Goal: Task Accomplishment & Management: Manage account settings

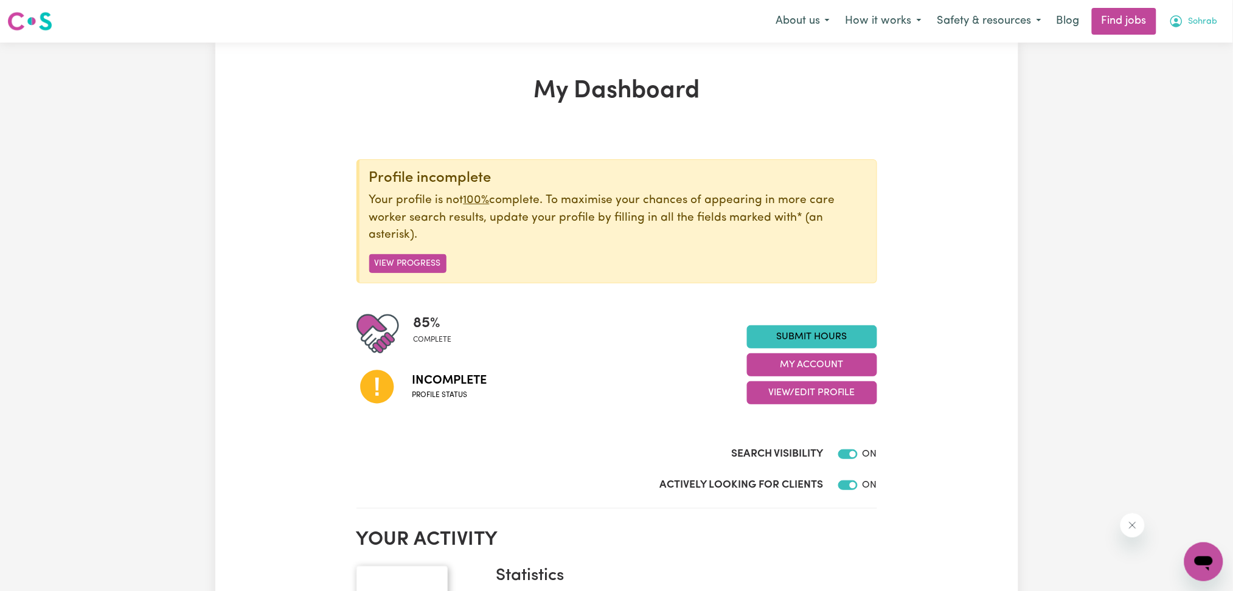
click at [1194, 26] on span "Sohrab" at bounding box center [1202, 21] width 29 height 13
click at [1183, 68] on link "My Dashboard" at bounding box center [1177, 69] width 96 height 23
click at [804, 399] on button "View/Edit Profile" at bounding box center [812, 392] width 130 height 23
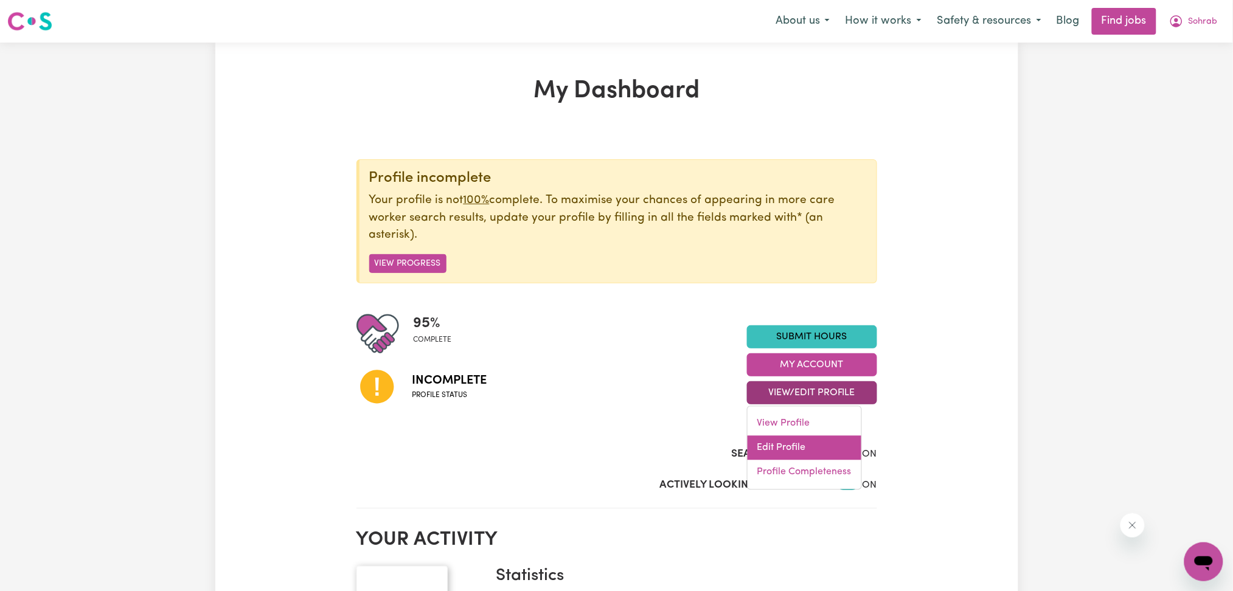
click at [784, 457] on link "Edit Profile" at bounding box center [804, 448] width 114 height 24
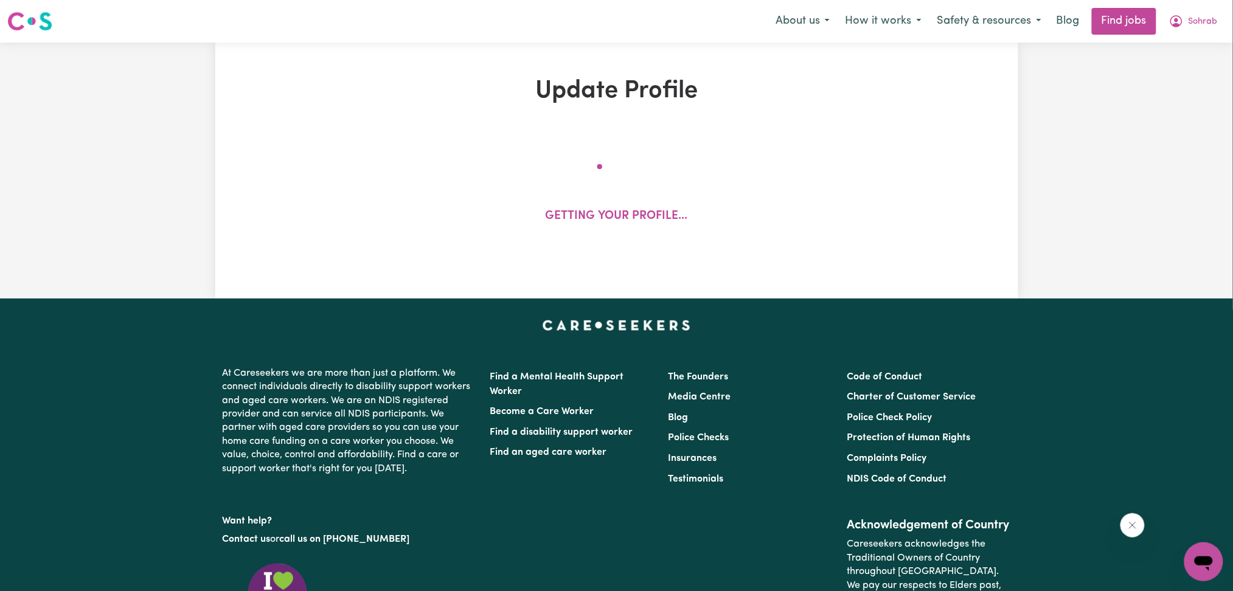
select select "[DEMOGRAPHIC_DATA]"
select select "[DEMOGRAPHIC_DATA] Citizen"
select select "Studying a healthcare related degree or qualification"
select select "40"
select select "45"
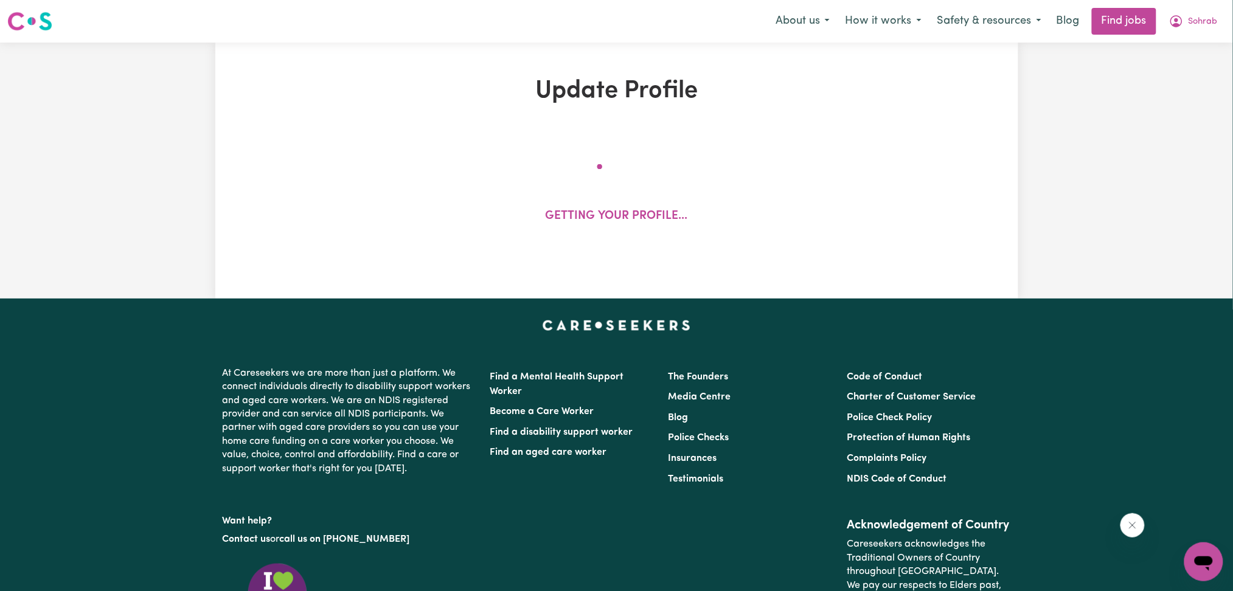
select select "65"
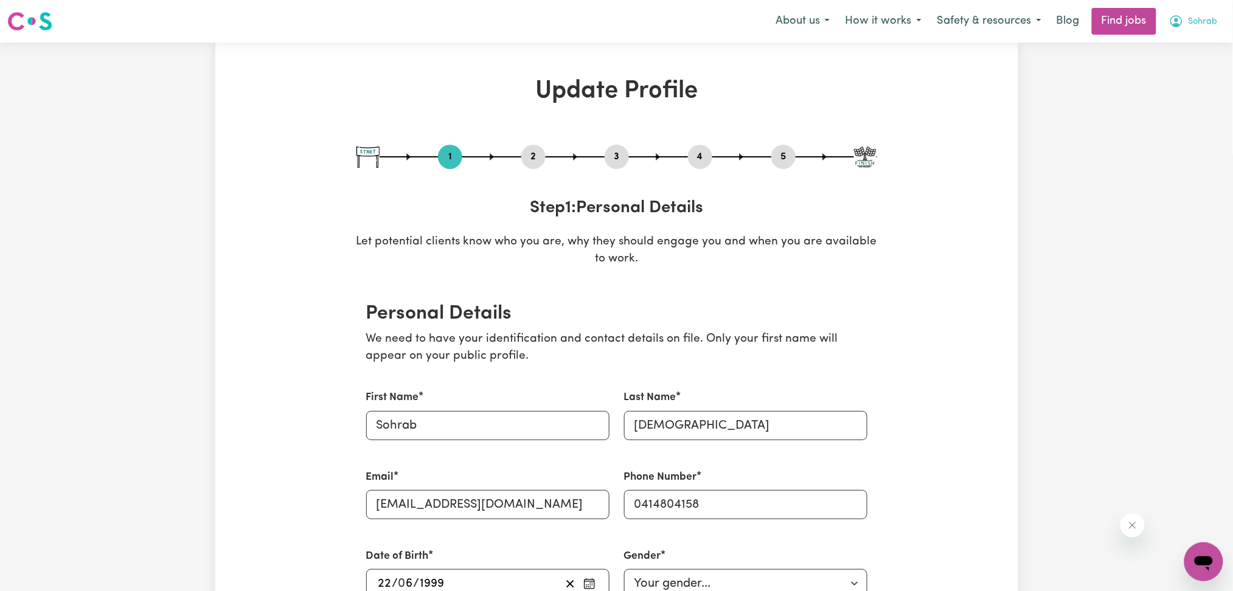
click at [1185, 24] on button "Sohrab" at bounding box center [1193, 22] width 64 height 26
click at [1182, 91] on link "Logout" at bounding box center [1177, 92] width 96 height 23
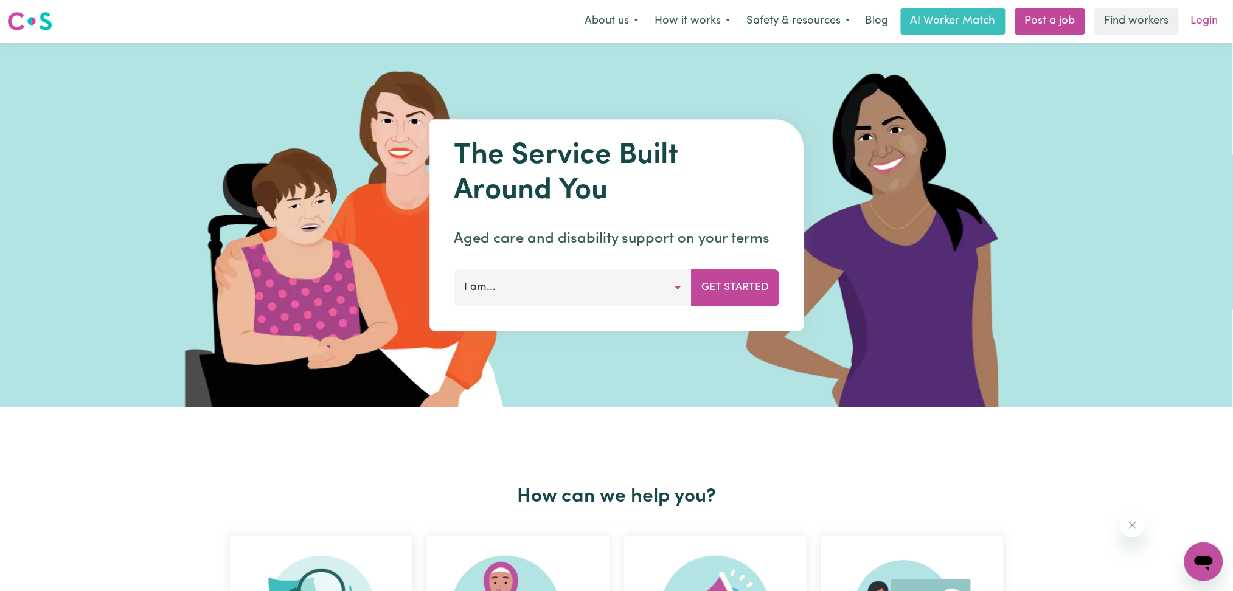
click at [1197, 29] on link "Login" at bounding box center [1204, 21] width 42 height 27
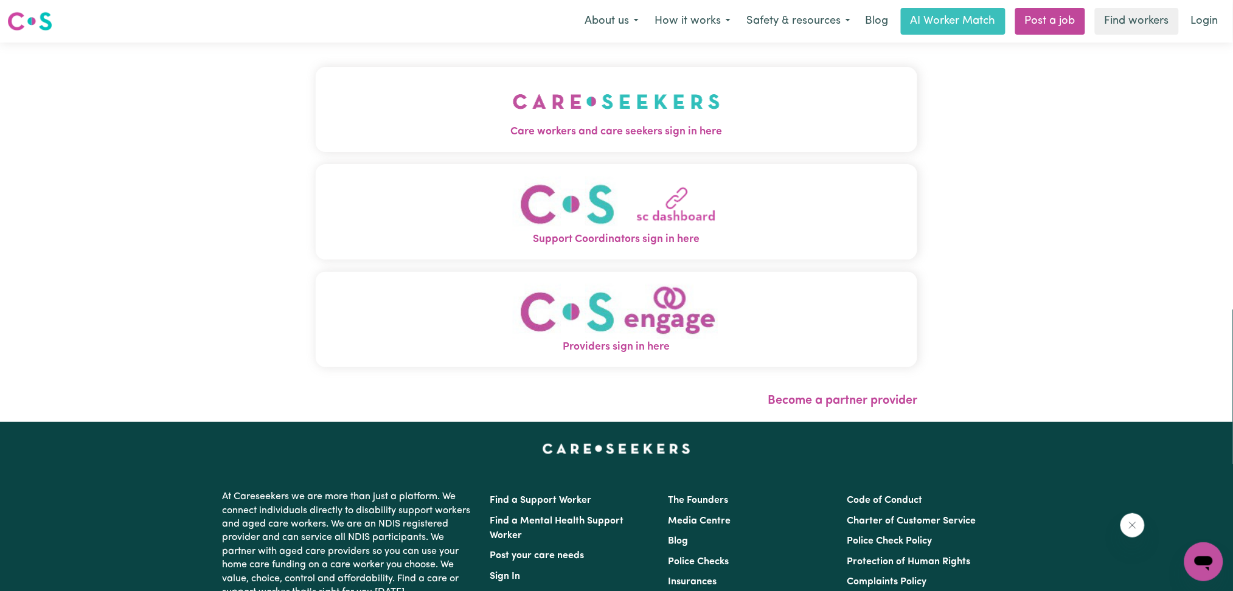
click at [513, 121] on img "Care workers and care seekers sign in here" at bounding box center [616, 101] width 207 height 45
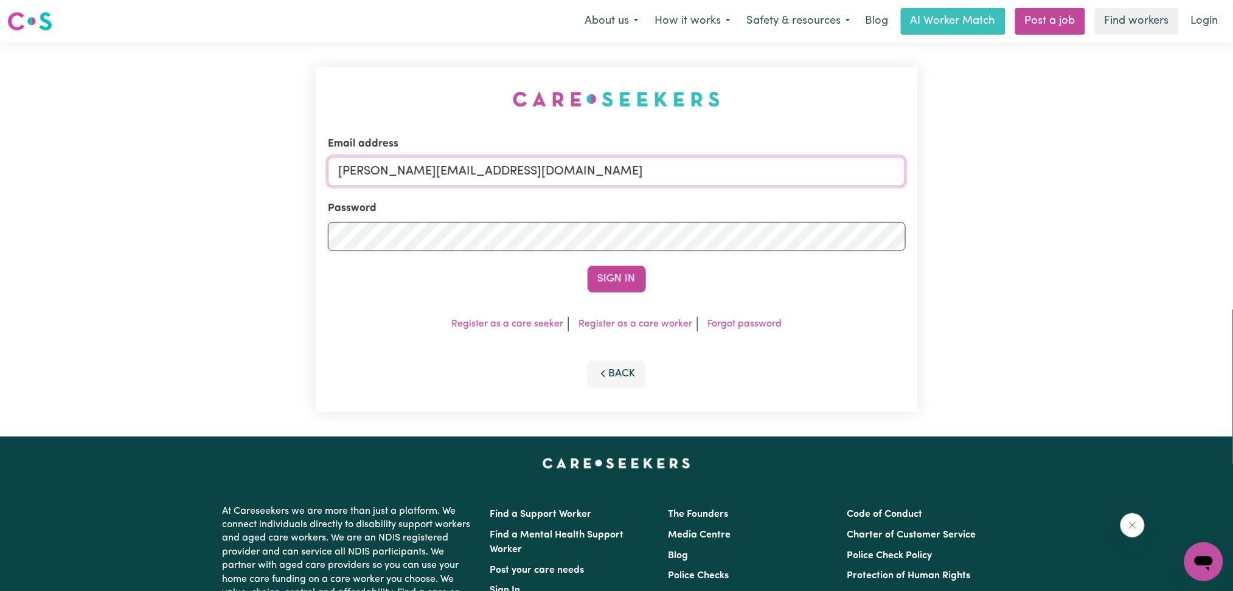
click at [469, 174] on input "[PERSON_NAME][EMAIL_ADDRESS][DOMAIN_NAME]" at bounding box center [617, 171] width 578 height 29
drag, startPoint x: 401, startPoint y: 171, endPoint x: 747, endPoint y: 209, distance: 348.1
click at [760, 204] on form "Email address Superuser~[EMAIL_ADDRESS][DOMAIN_NAME] Password Sign In" at bounding box center [617, 214] width 578 height 156
type input "Superuser~[DOMAIN_NAME][EMAIL_ADDRESS][DOMAIN_NAME]"
click at [613, 285] on button "Sign In" at bounding box center [616, 279] width 58 height 27
